Goal: Task Accomplishment & Management: Use online tool/utility

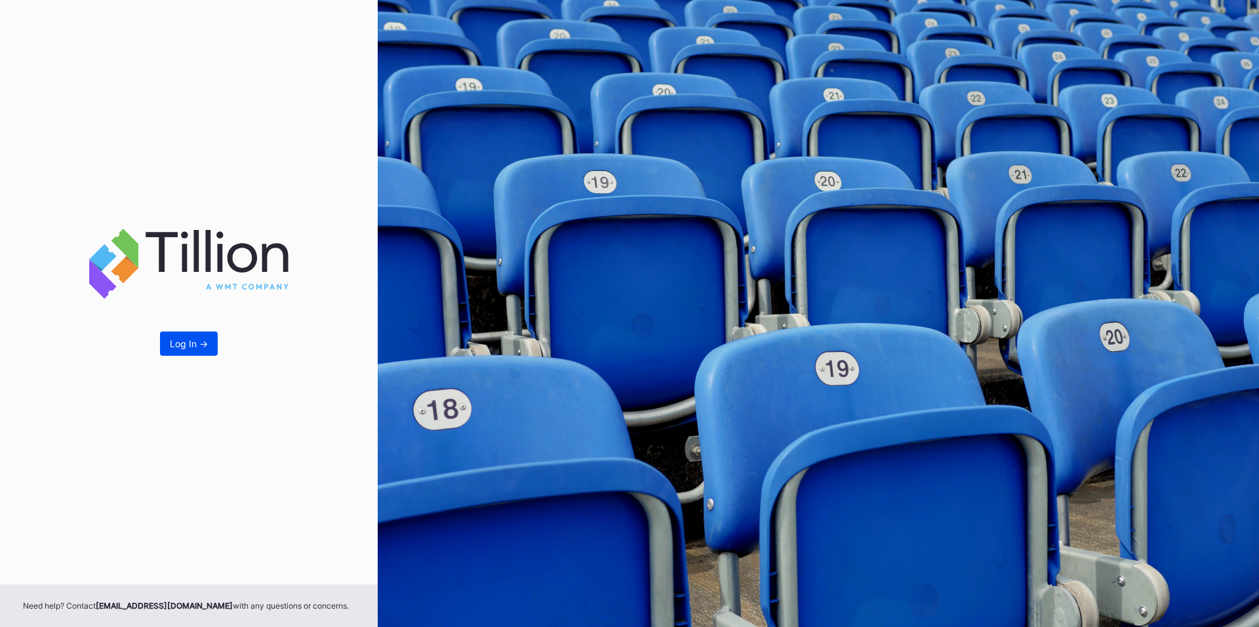
click at [167, 340] on button "Log In ->" at bounding box center [189, 344] width 58 height 24
click at [204, 339] on div "Log In ->" at bounding box center [189, 343] width 38 height 11
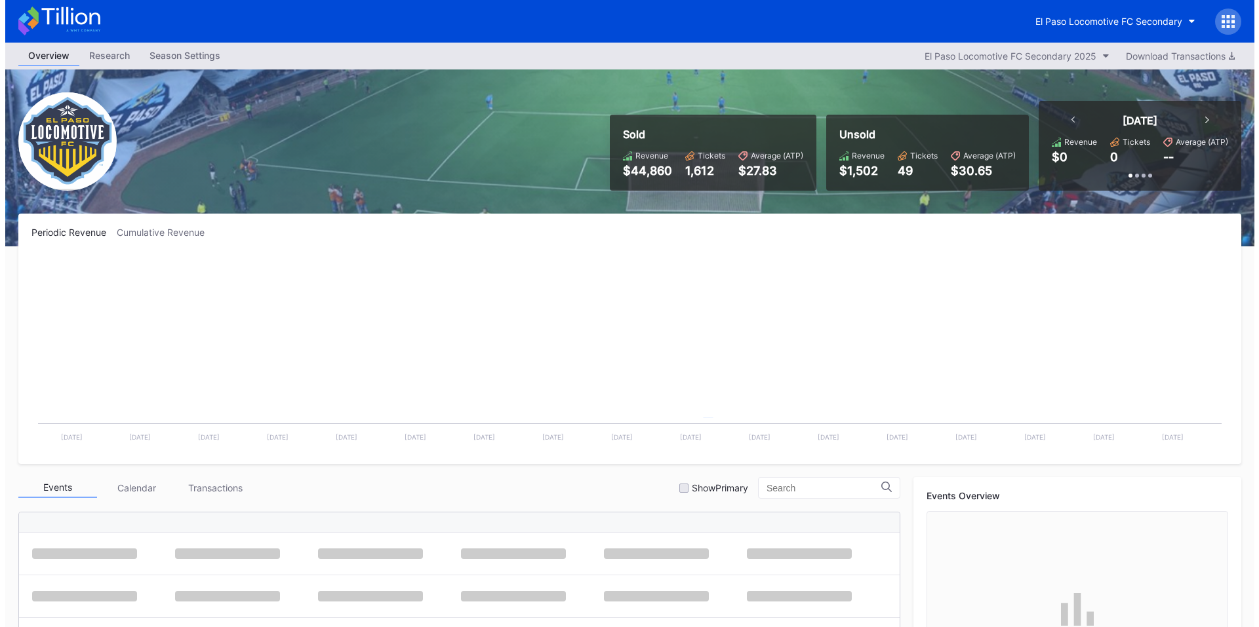
scroll to position [295, 0]
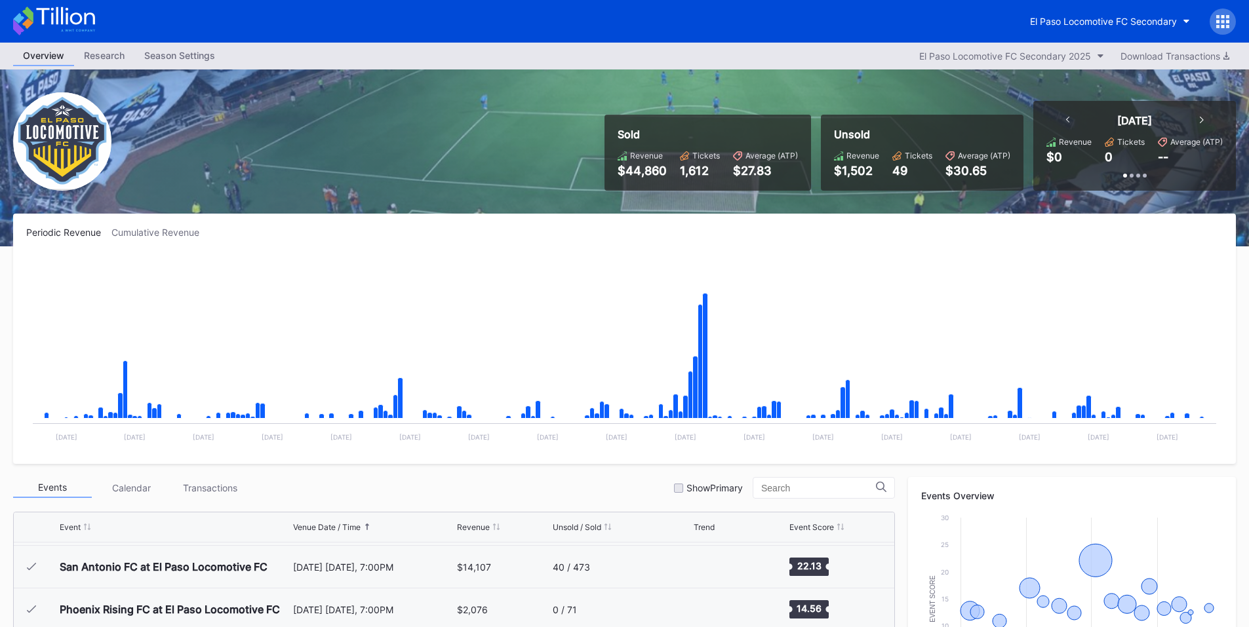
click at [1227, 24] on icon at bounding box center [1222, 21] width 13 height 13
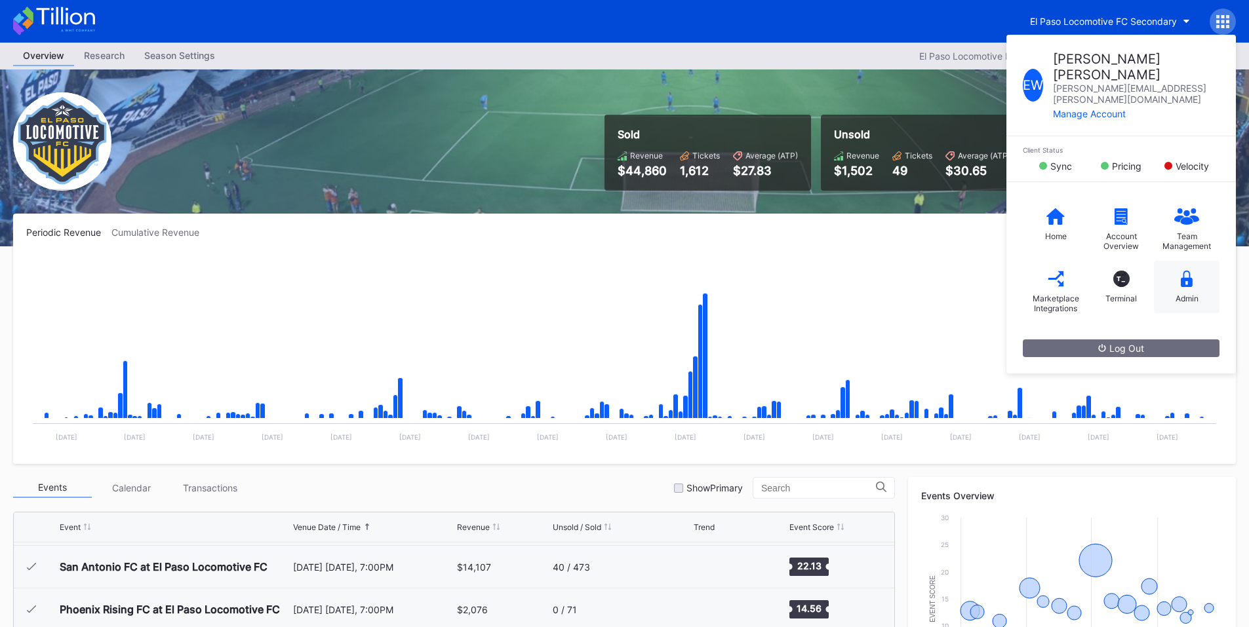
click at [1191, 271] on icon at bounding box center [1187, 279] width 12 height 16
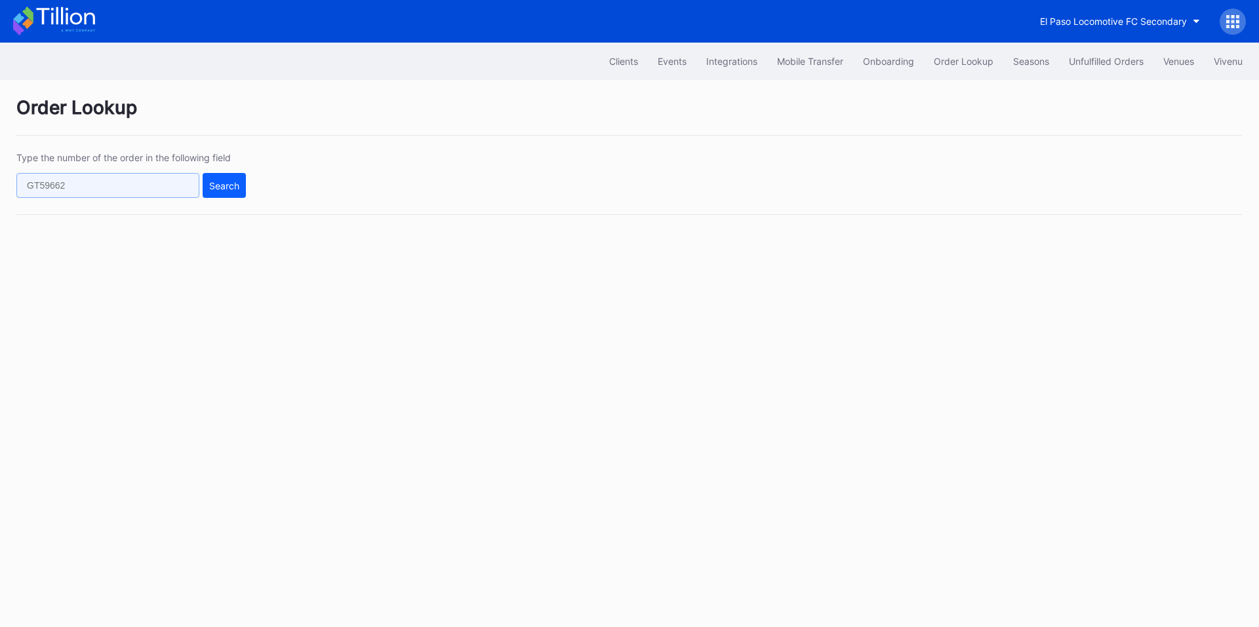
click at [193, 195] on input "text" at bounding box center [107, 185] width 183 height 25
paste input "76150306"
type input "76150306"
click at [233, 174] on button "Search" at bounding box center [224, 185] width 43 height 25
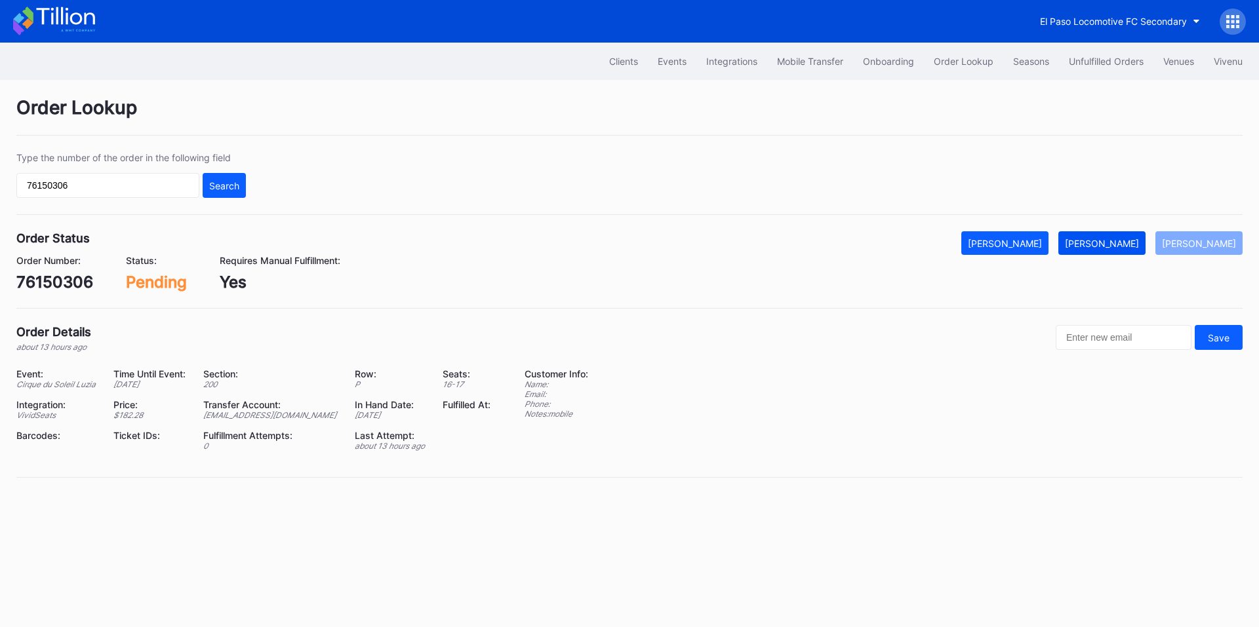
click at [1109, 248] on div "[PERSON_NAME]" at bounding box center [1102, 243] width 74 height 11
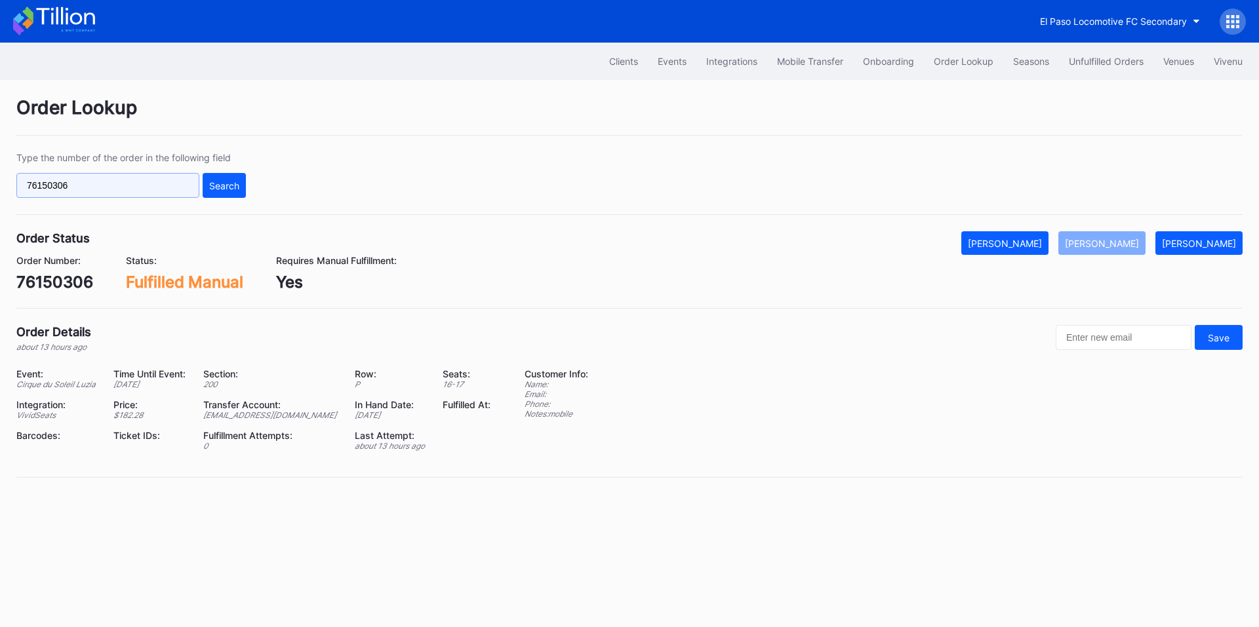
click at [164, 185] on input "76150306" at bounding box center [107, 185] width 183 height 25
paste input "40687"
click at [231, 185] on div "Search" at bounding box center [224, 185] width 30 height 11
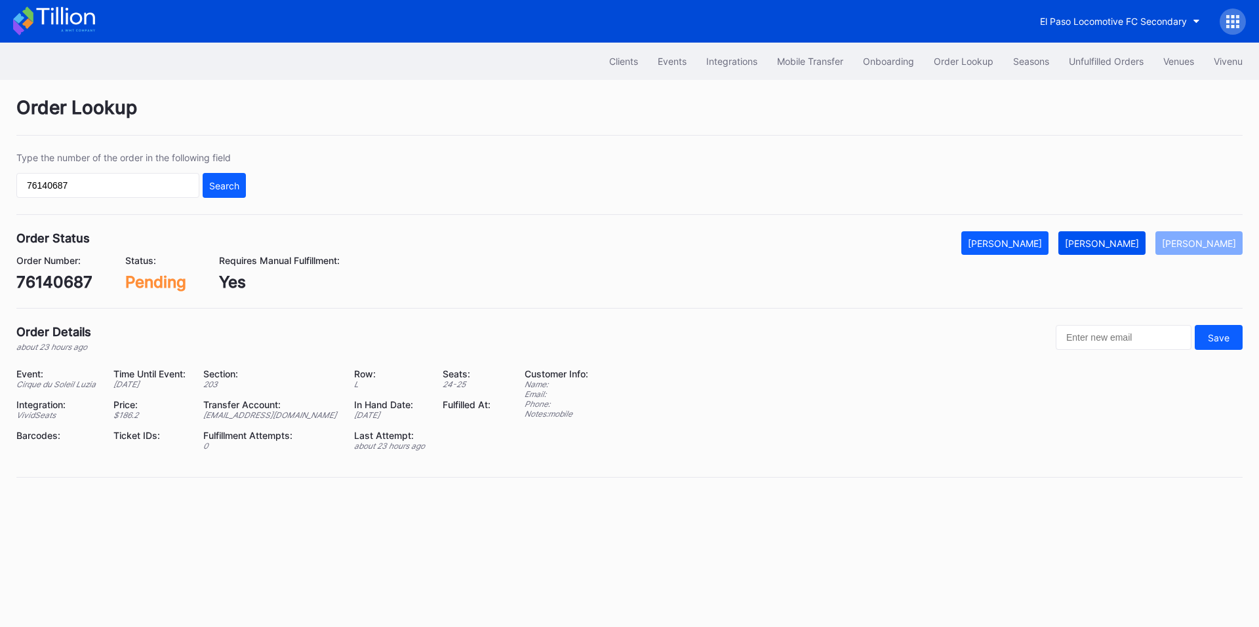
click at [1127, 234] on button "[PERSON_NAME]" at bounding box center [1101, 243] width 87 height 24
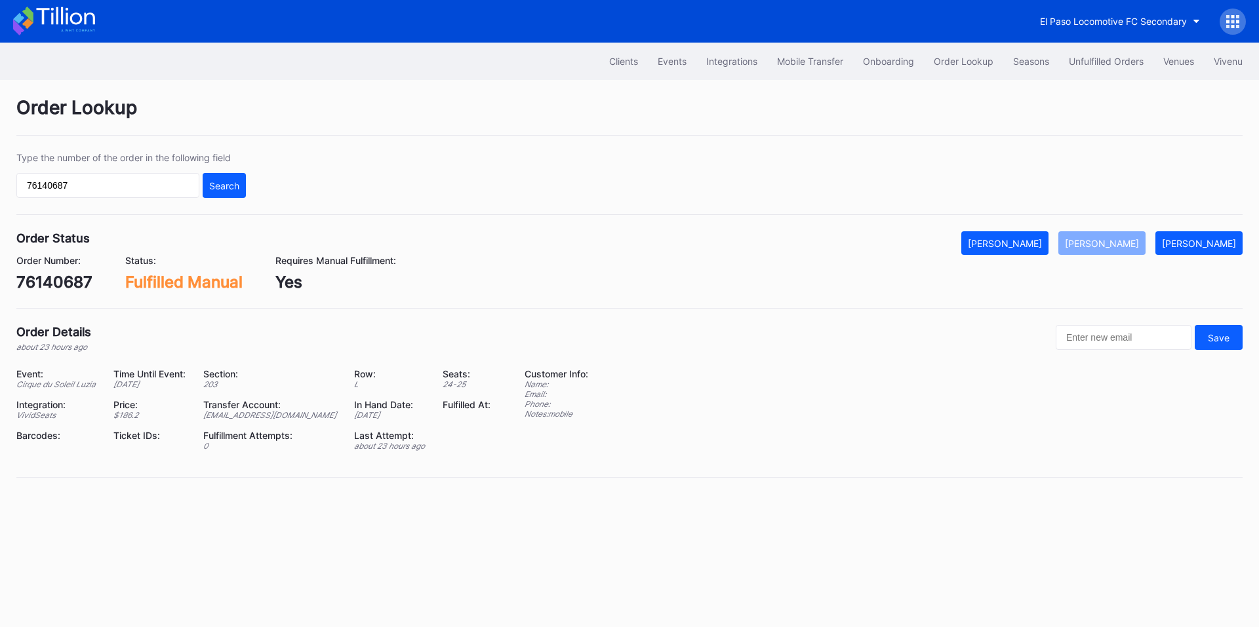
click at [114, 171] on div "Type the number of the order in the following field 76140687 Search" at bounding box center [130, 175] width 229 height 46
click at [68, 198] on div "Type the number of the order in the following field 76140687 Search" at bounding box center [629, 183] width 1226 height 63
click at [89, 188] on input "76140687" at bounding box center [107, 185] width 183 height 25
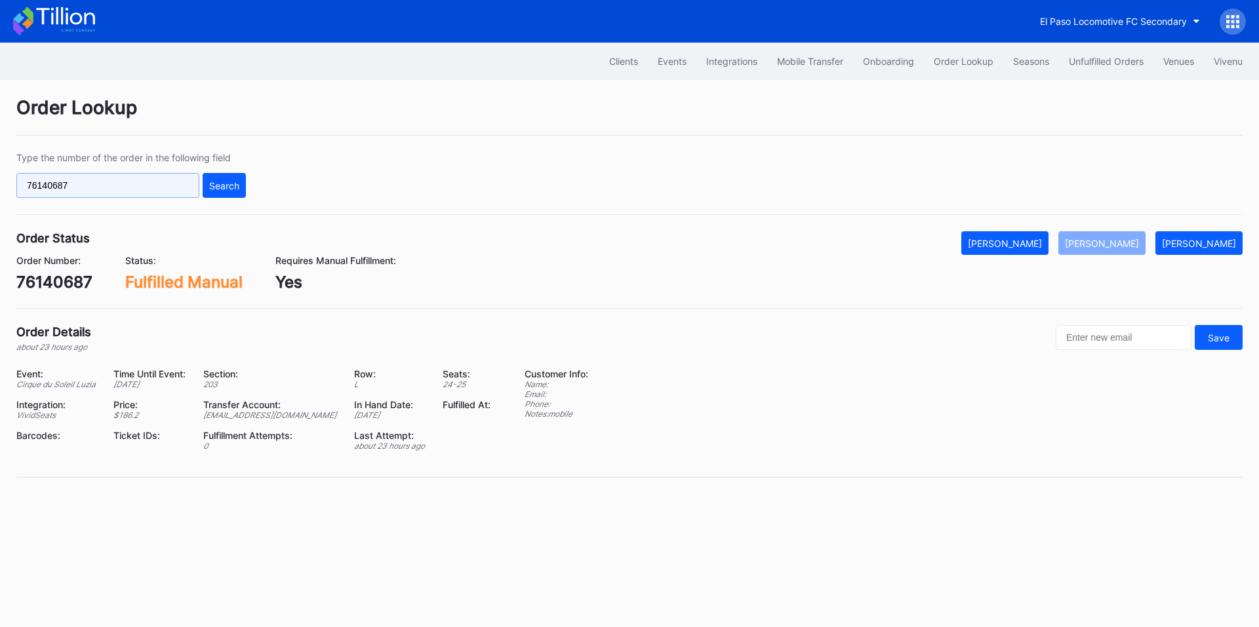
paste input "626656215"
click at [214, 186] on div "Search" at bounding box center [224, 185] width 30 height 11
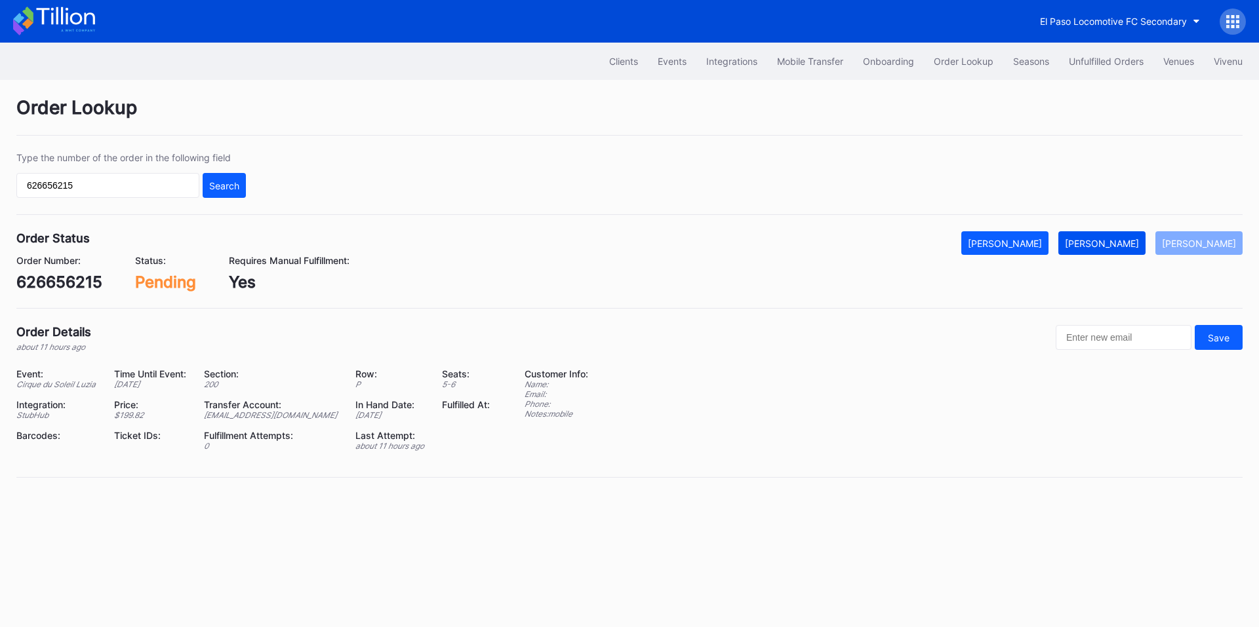
click at [1130, 246] on div "[PERSON_NAME]" at bounding box center [1102, 243] width 74 height 11
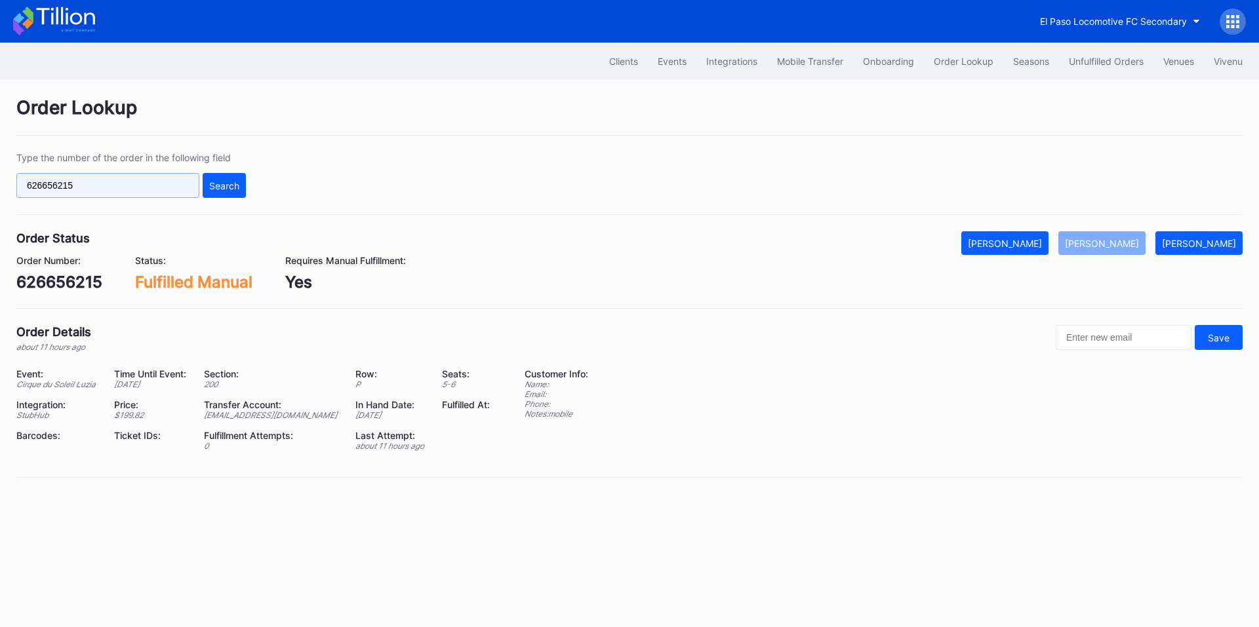
click at [106, 184] on input "626656215" at bounding box center [107, 185] width 183 height 25
paste input "51023210"
click at [198, 184] on input "51023210" at bounding box center [107, 185] width 183 height 25
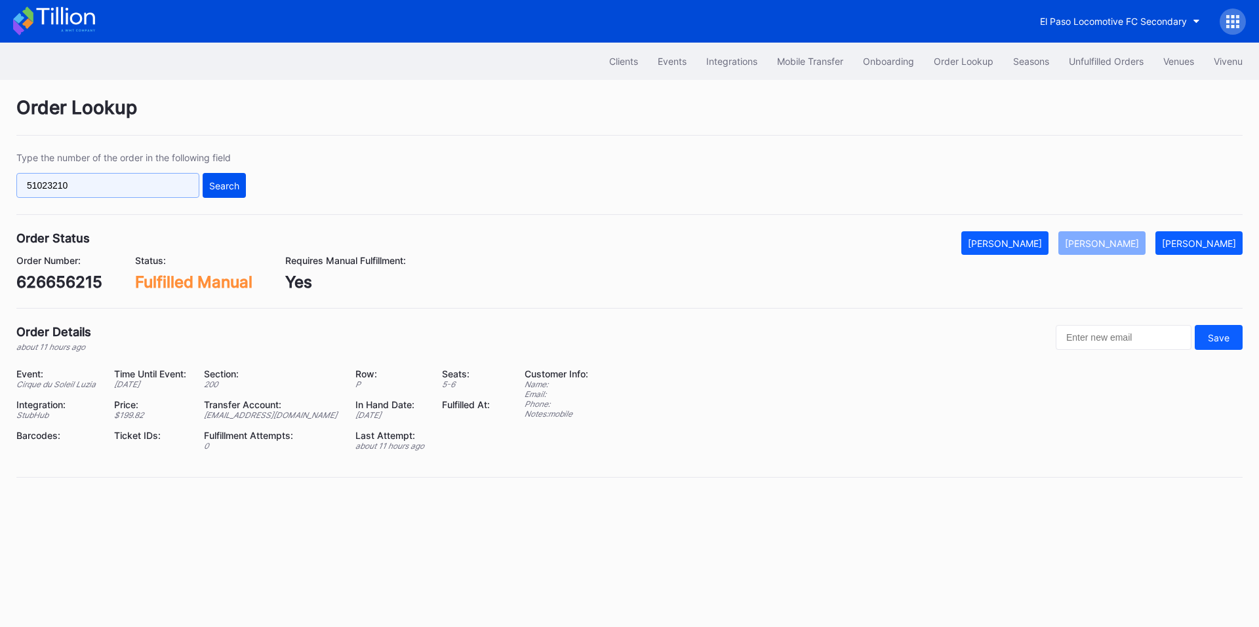
type input "51023210"
click at [226, 184] on div "Search" at bounding box center [224, 185] width 30 height 11
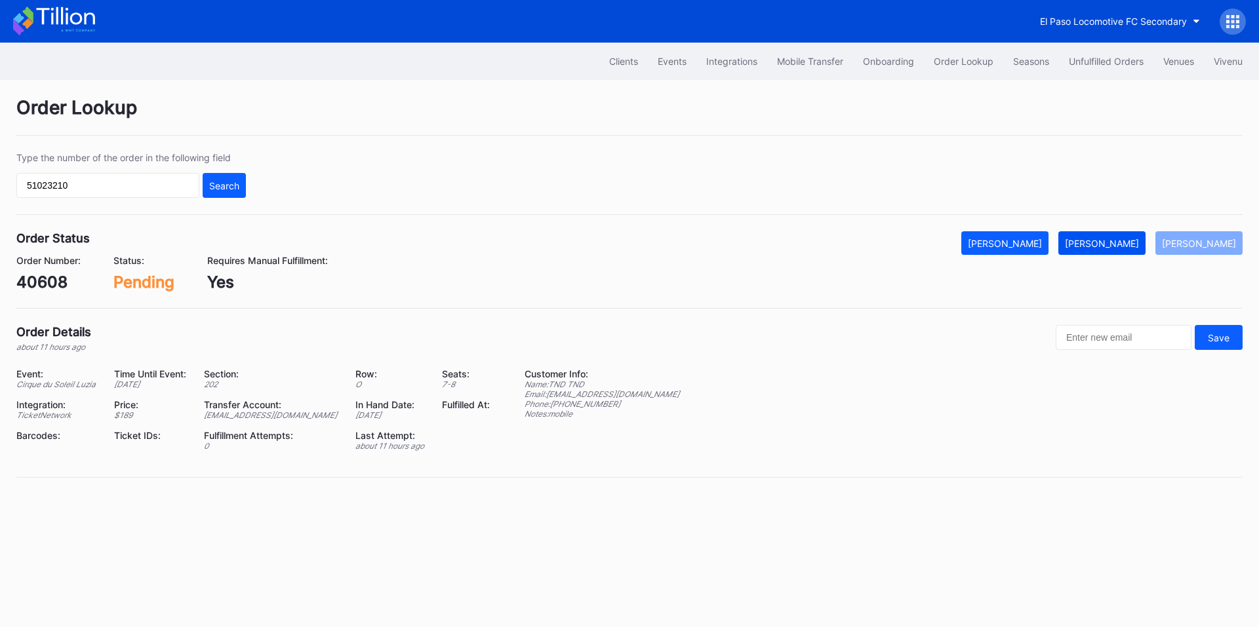
click at [1096, 245] on div "[PERSON_NAME]" at bounding box center [1102, 243] width 74 height 11
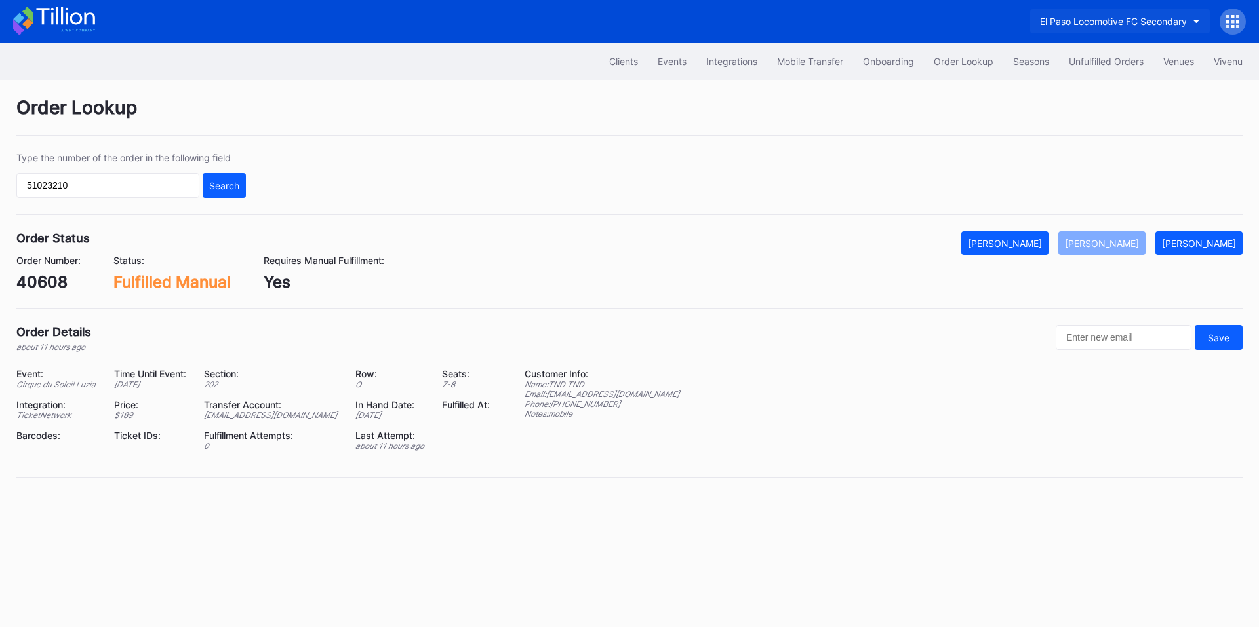
click at [1053, 21] on div "El Paso Locomotive FC Secondary" at bounding box center [1113, 21] width 147 height 11
type input "aubur"
click at [1082, 73] on div "Revel Auburn Tigers Football Secondary" at bounding box center [1123, 82] width 191 height 24
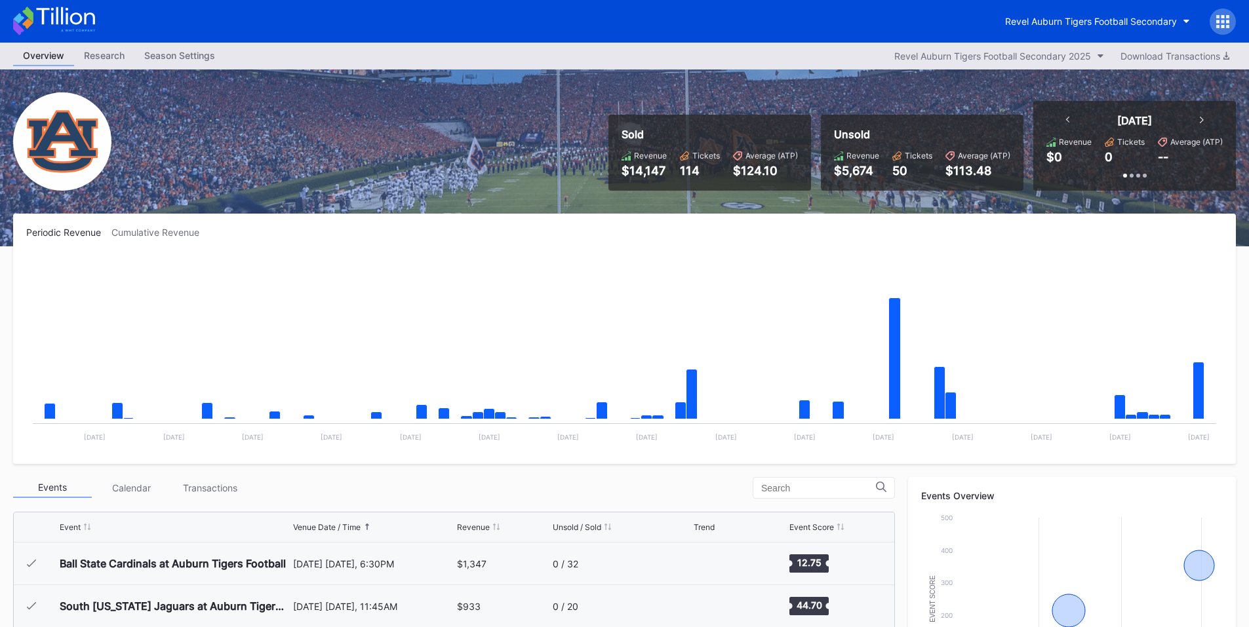
click at [1217, 30] on div at bounding box center [1223, 22] width 26 height 26
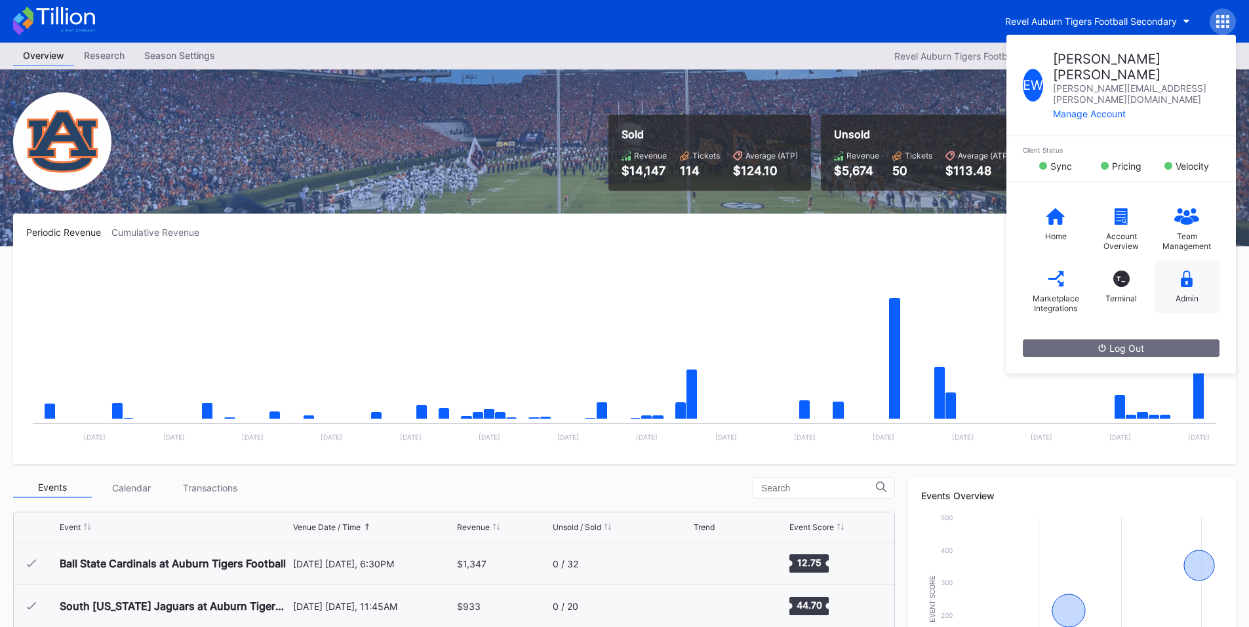
click at [1190, 271] on icon at bounding box center [1187, 279] width 12 height 16
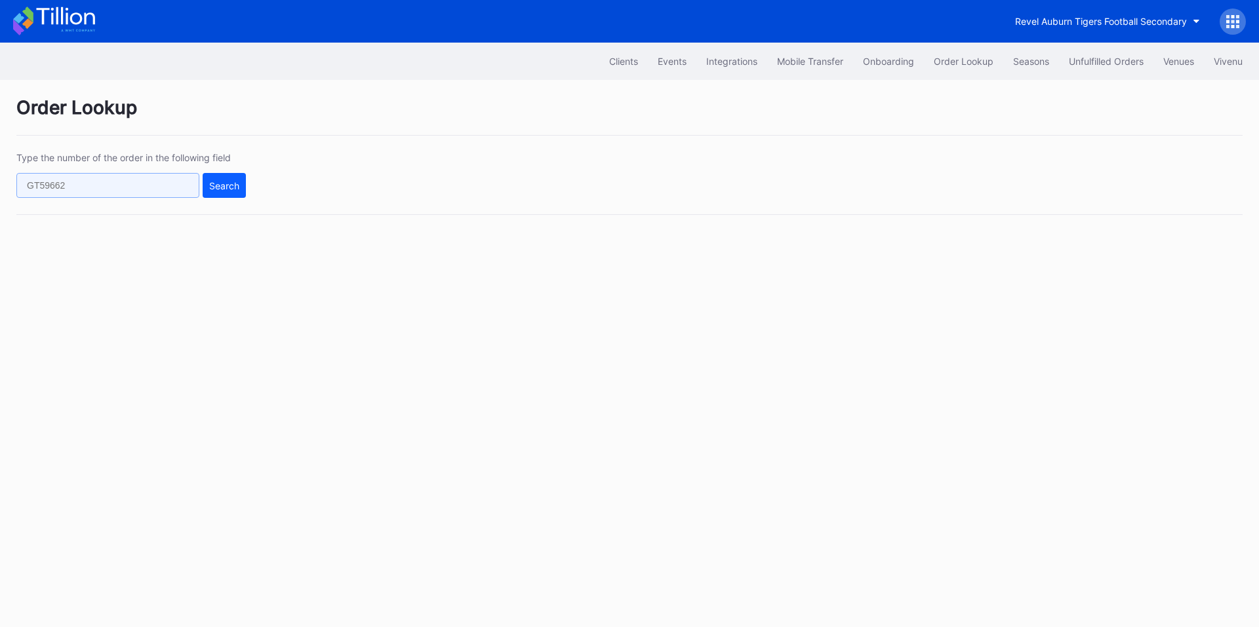
click at [115, 183] on input "text" at bounding box center [107, 185] width 183 height 25
paste input "76150306"
type input "76150306"
click at [243, 187] on button "Search" at bounding box center [224, 185] width 43 height 25
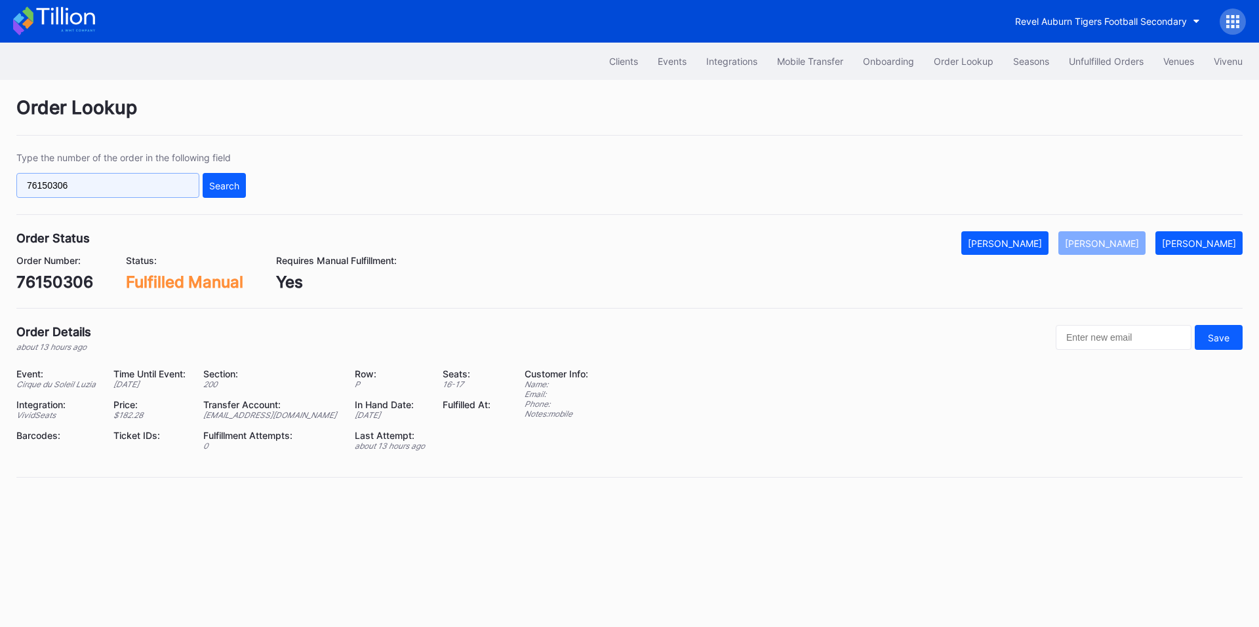
click at [117, 194] on input "76150306" at bounding box center [107, 185] width 183 height 25
click at [219, 192] on button "Search" at bounding box center [224, 185] width 43 height 25
